Goal: Transaction & Acquisition: Purchase product/service

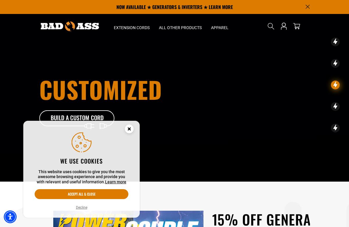
click at [128, 131] on circle "Close this option" at bounding box center [129, 129] width 9 height 9
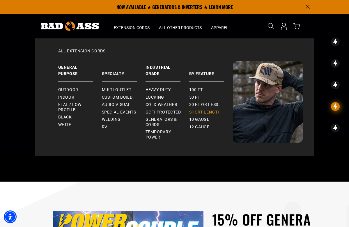
click at [212, 111] on span "Short Length" at bounding box center [205, 112] width 32 height 5
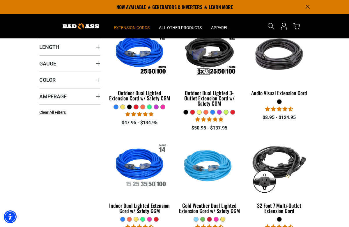
scroll to position [117, 0]
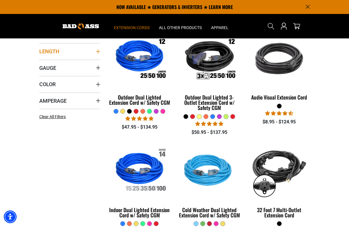
click at [96, 54] on icon "Length" at bounding box center [98, 52] width 4 height 4
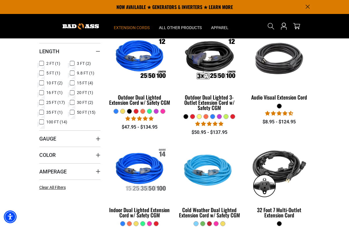
click at [39, 87] on icon at bounding box center [41, 83] width 5 height 8
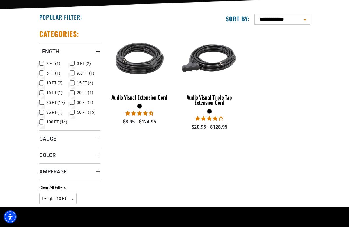
scroll to position [146, 0]
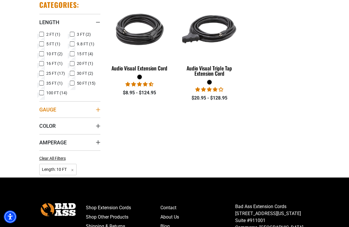
click at [96, 112] on icon "Gauge" at bounding box center [98, 110] width 5 height 5
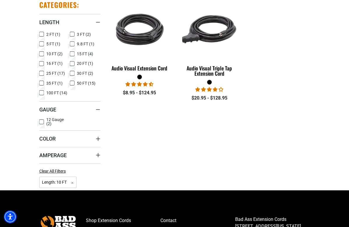
click at [112, 157] on div "Checkbox field Audio Visual Extension Cord 26 reviews $8.95 - $124.95 Checkbox …" at bounding box center [210, 93] width 210 height 195
click at [85, 147] on summary "Color" at bounding box center [69, 139] width 61 height 16
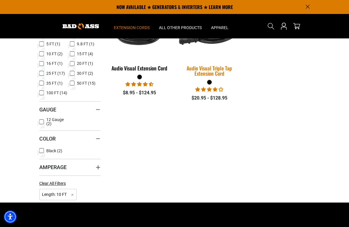
click at [208, 61] on img at bounding box center [210, 29] width 70 height 63
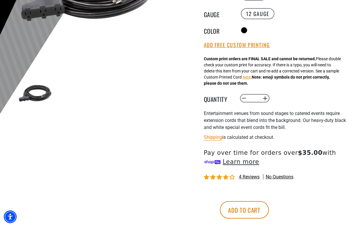
scroll to position [233, 0]
